Goal: Information Seeking & Learning: Learn about a topic

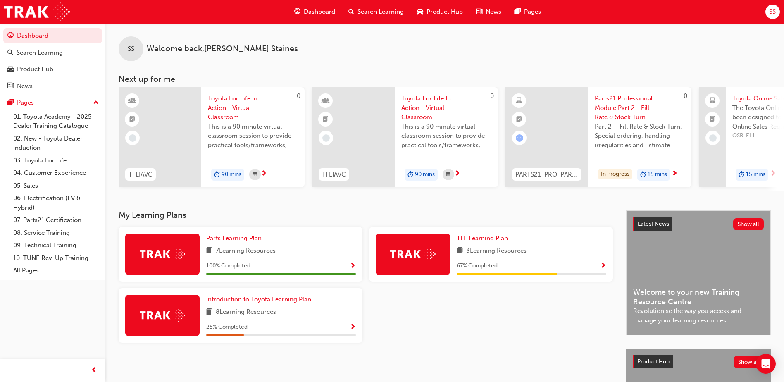
click at [625, 107] on span "Parts21 Professional Module Part 2 - Fill Rate & Stock Turn" at bounding box center [639, 108] width 90 height 28
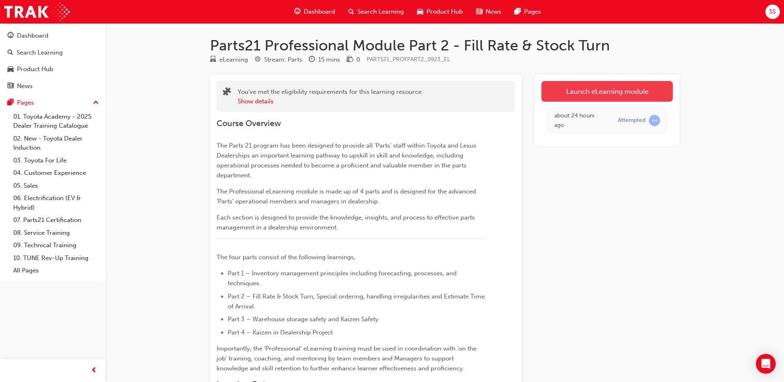
click at [612, 96] on link "Launch eLearning module" at bounding box center [606, 91] width 131 height 21
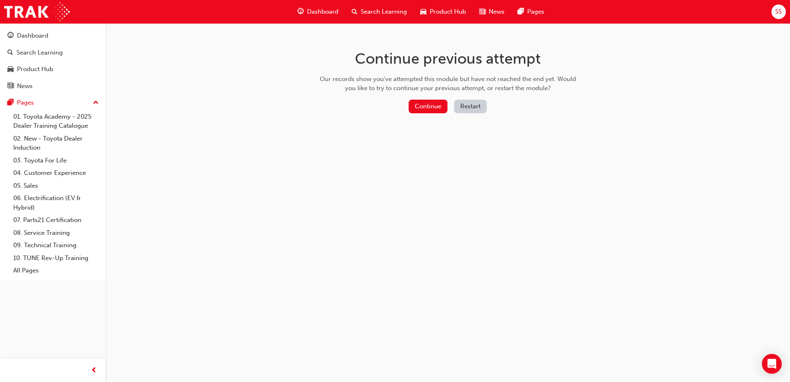
click at [322, 11] on span "Dashboard" at bounding box center [322, 11] width 31 height 9
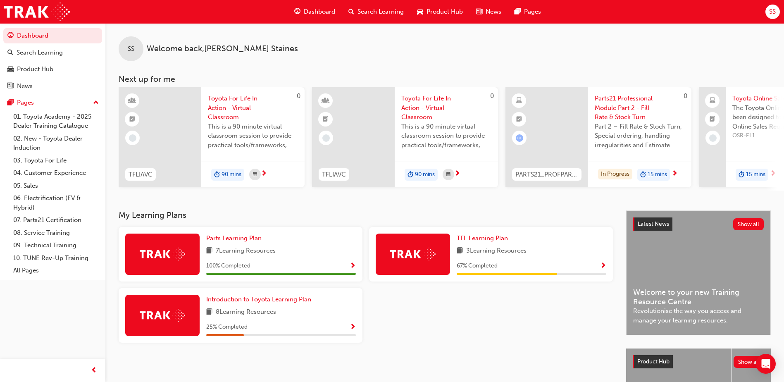
click at [660, 152] on div "Part 2 – Fill Rate & Stock Turn, Special ordering, handling irregularities and …" at bounding box center [639, 138] width 90 height 33
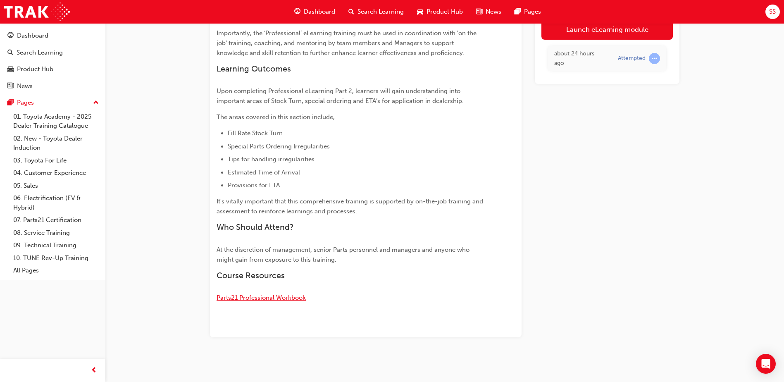
scroll to position [194, 0]
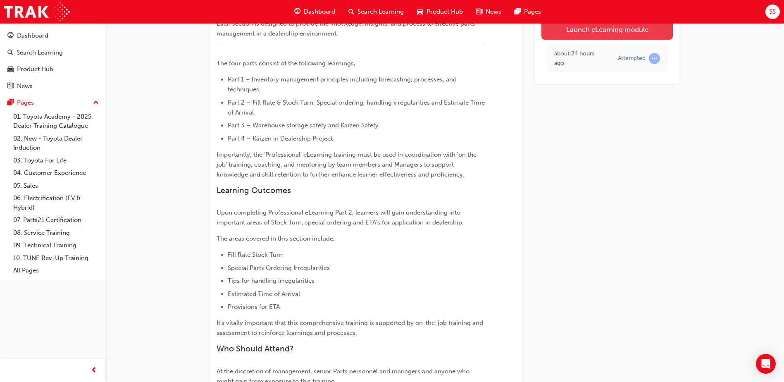
click at [603, 24] on link "Launch eLearning module" at bounding box center [606, 29] width 131 height 21
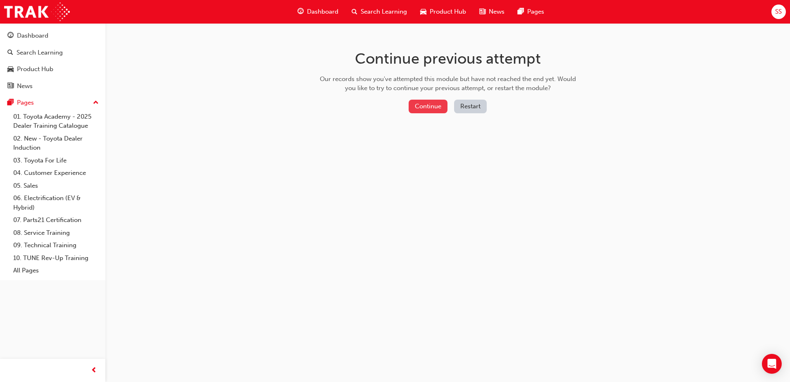
click at [433, 107] on button "Continue" at bounding box center [427, 107] width 39 height 14
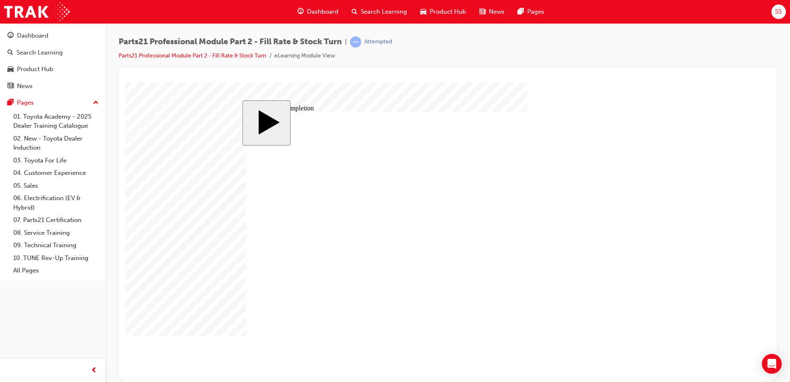
drag, startPoint x: 616, startPoint y: 318, endPoint x: 599, endPoint y: 334, distance: 23.7
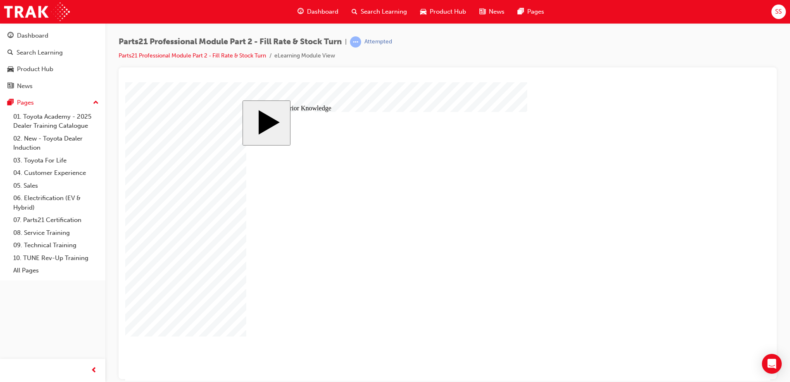
drag, startPoint x: 330, startPoint y: 213, endPoint x: 499, endPoint y: 185, distance: 170.4
drag, startPoint x: 321, startPoint y: 238, endPoint x: 502, endPoint y: 214, distance: 182.1
drag, startPoint x: 333, startPoint y: 277, endPoint x: 505, endPoint y: 228, distance: 178.3
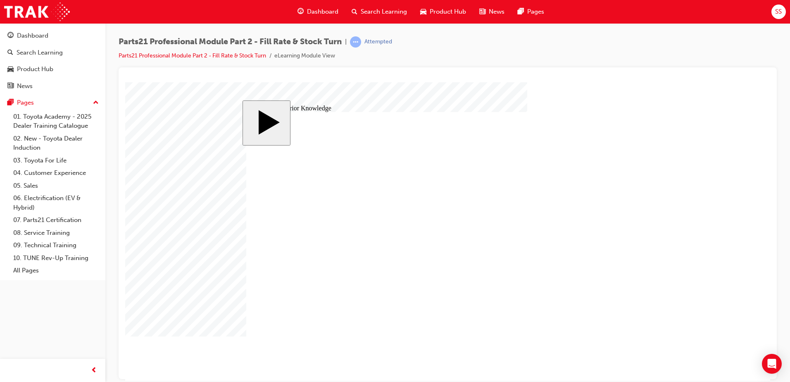
drag, startPoint x: 499, startPoint y: 233, endPoint x: 503, endPoint y: 264, distance: 30.5
drag, startPoint x: 524, startPoint y: 210, endPoint x: 518, endPoint y: 236, distance: 27.2
drag, startPoint x: 393, startPoint y: 192, endPoint x: 532, endPoint y: 224, distance: 142.6
drag, startPoint x: 380, startPoint y: 257, endPoint x: 559, endPoint y: 289, distance: 182.5
drag, startPoint x: 342, startPoint y: 297, endPoint x: 525, endPoint y: 305, distance: 183.2
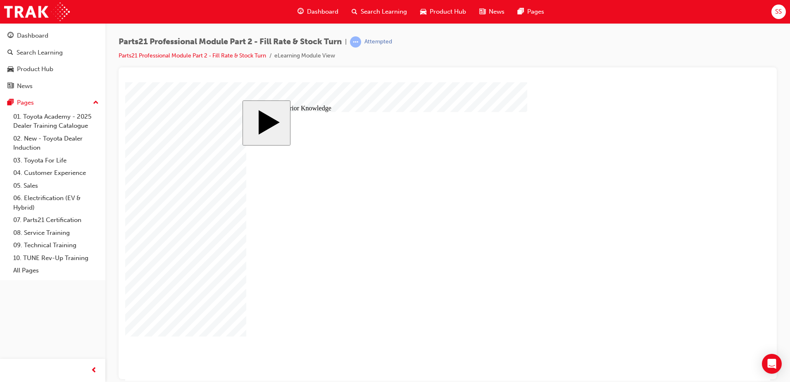
drag, startPoint x: 287, startPoint y: 217, endPoint x: 293, endPoint y: 211, distance: 7.9
radio input "true"
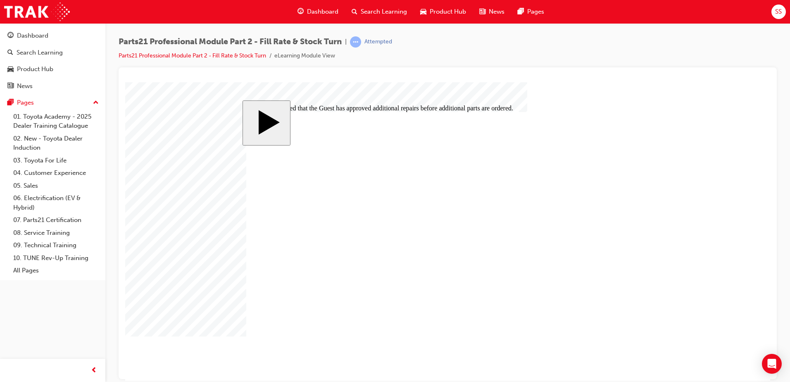
checkbox input "true"
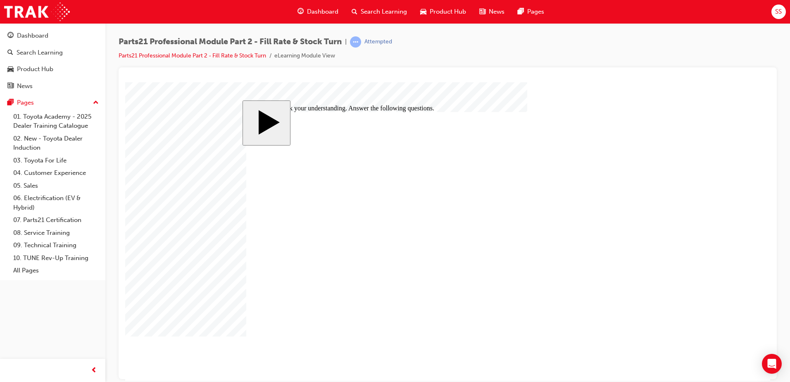
checkbox input "true"
checkbox input "false"
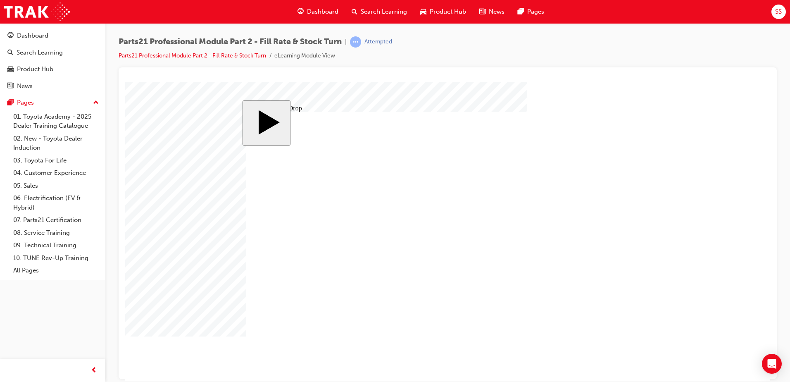
drag, startPoint x: 310, startPoint y: 287, endPoint x: 419, endPoint y: 214, distance: 130.8
drag, startPoint x: 314, startPoint y: 203, endPoint x: 525, endPoint y: 210, distance: 210.3
drag, startPoint x: 320, startPoint y: 235, endPoint x: 608, endPoint y: 202, distance: 289.4
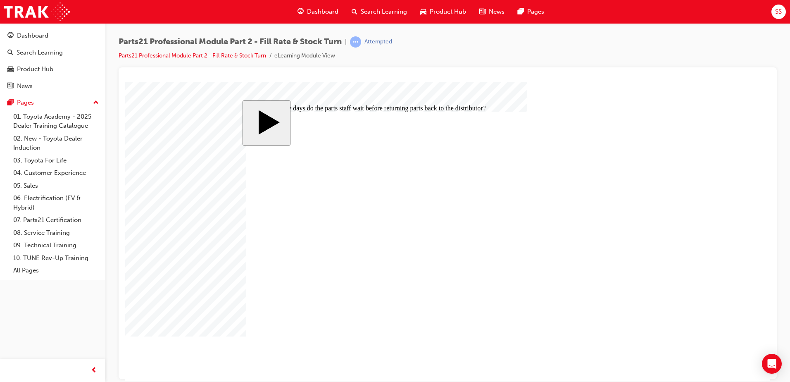
radio input "true"
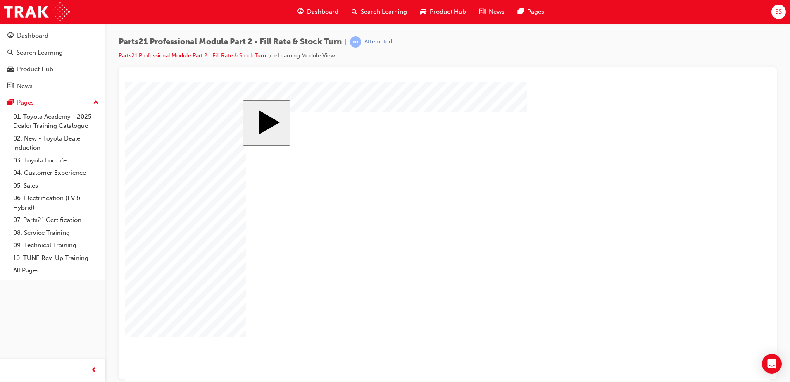
type input "1"
